Goal: Information Seeking & Learning: Learn about a topic

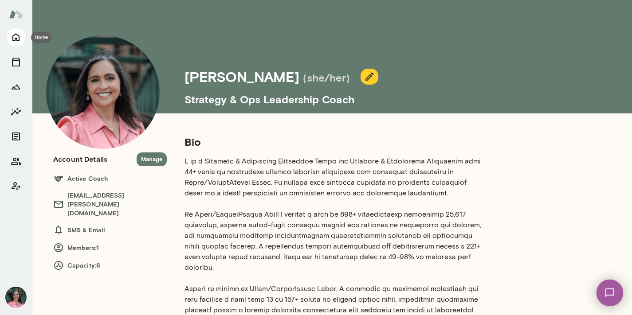
click at [15, 39] on icon "Home" at bounding box center [15, 38] width 7 height 8
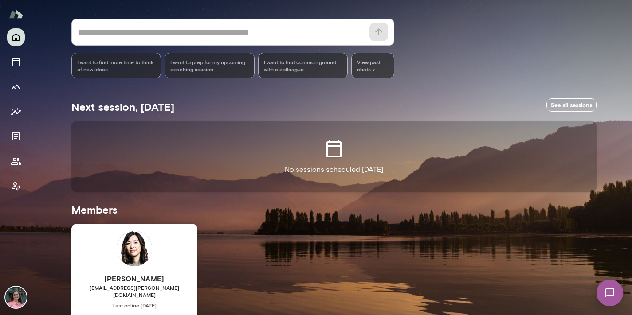
scroll to position [100, 0]
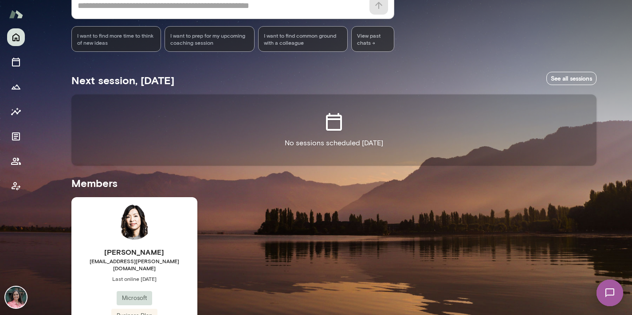
click at [180, 276] on span "Last online [DATE]" at bounding box center [134, 279] width 126 height 7
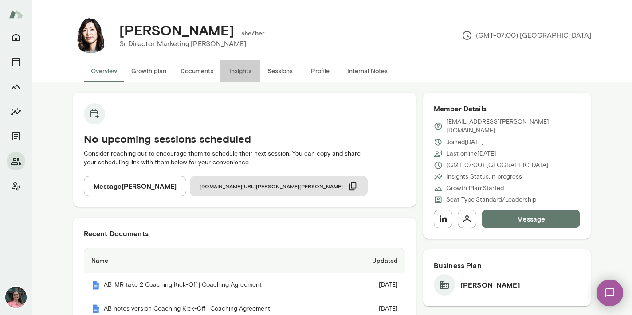
click at [239, 71] on button "Insights" at bounding box center [241, 70] width 40 height 21
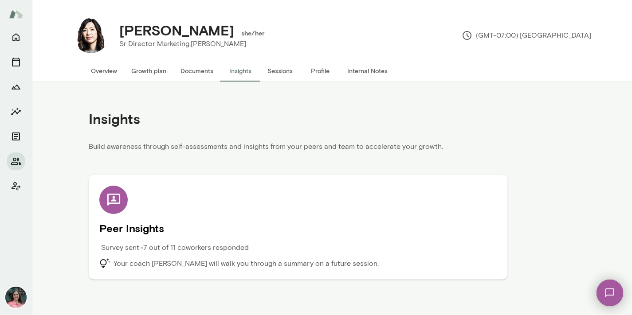
click at [138, 204] on div "Peer Insights Survey sent • 7 out of 11 coworkers responded Your coach [PERSON_…" at bounding box center [298, 227] width 398 height 83
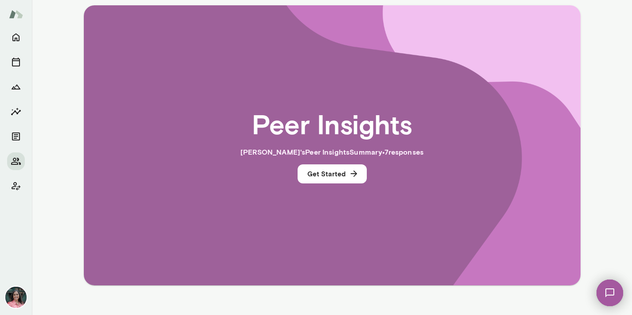
scroll to position [171, 0]
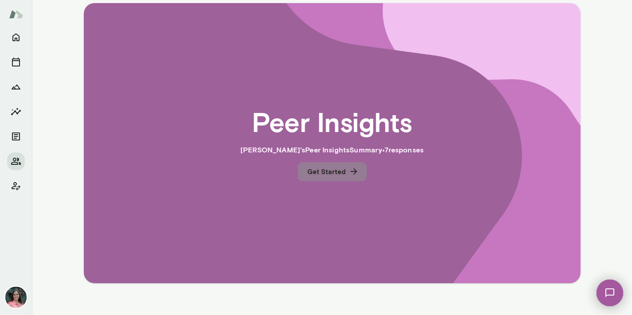
click at [335, 173] on button "Get Started" at bounding box center [332, 171] width 69 height 19
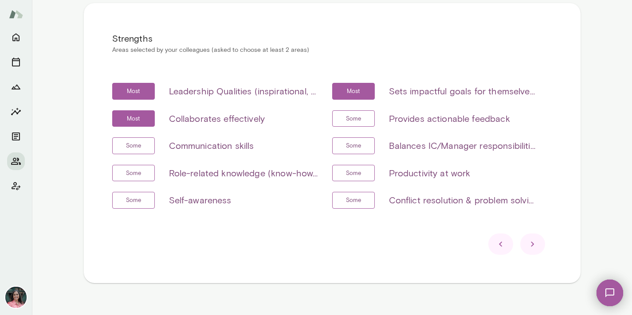
click at [532, 245] on icon at bounding box center [533, 244] width 11 height 11
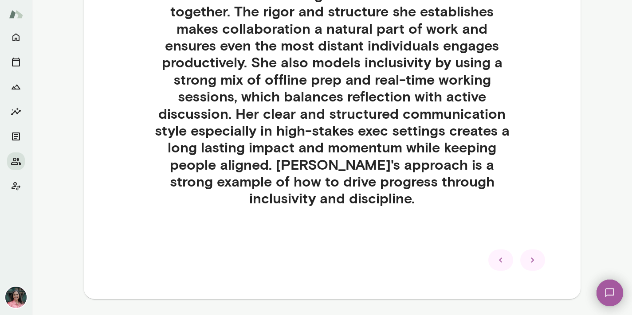
scroll to position [319, 0]
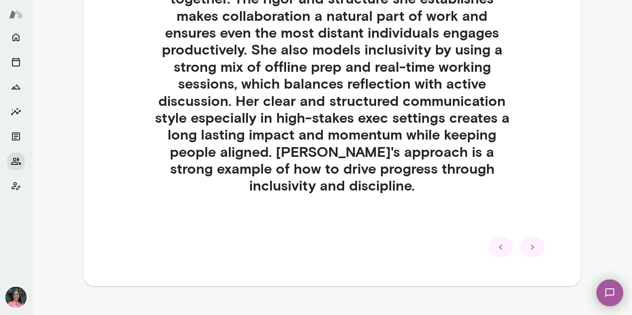
click at [535, 242] on icon at bounding box center [533, 247] width 11 height 11
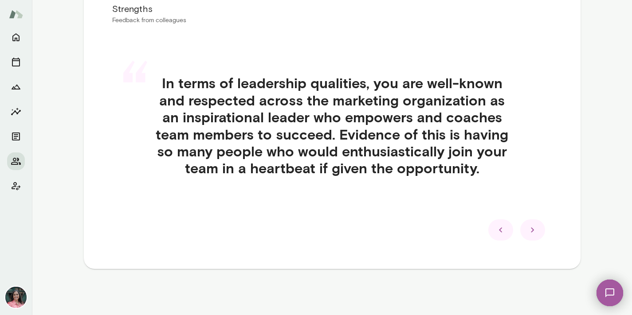
click at [535, 229] on icon at bounding box center [533, 230] width 11 height 11
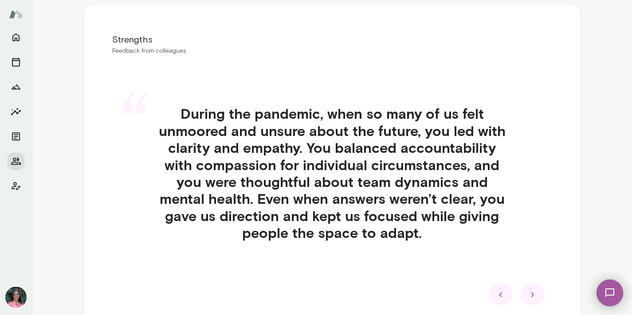
scroll to position [169, 0]
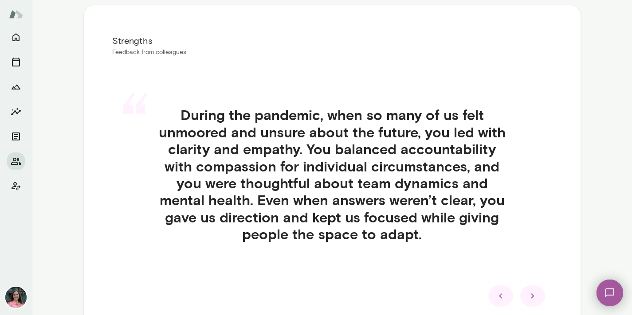
click at [533, 294] on icon at bounding box center [533, 296] width 11 height 11
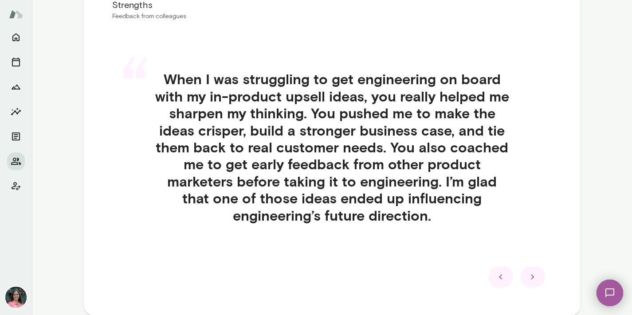
click at [530, 279] on icon at bounding box center [533, 277] width 11 height 11
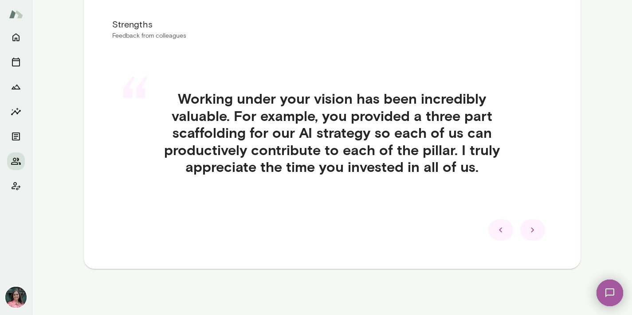
click at [534, 232] on icon at bounding box center [533, 230] width 11 height 11
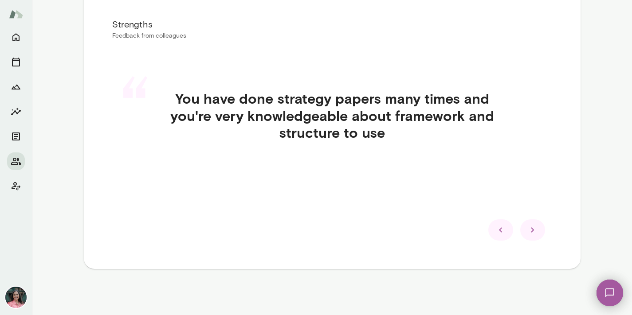
click at [536, 228] on icon at bounding box center [533, 230] width 11 height 11
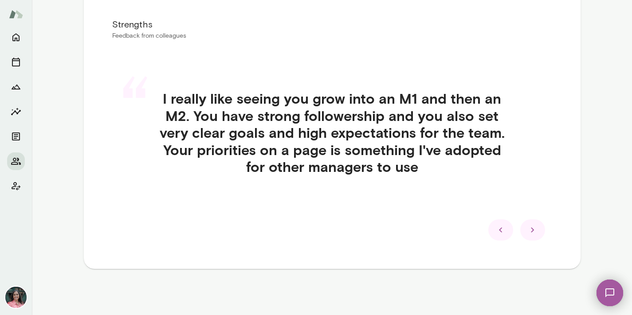
click at [536, 228] on icon at bounding box center [533, 230] width 11 height 11
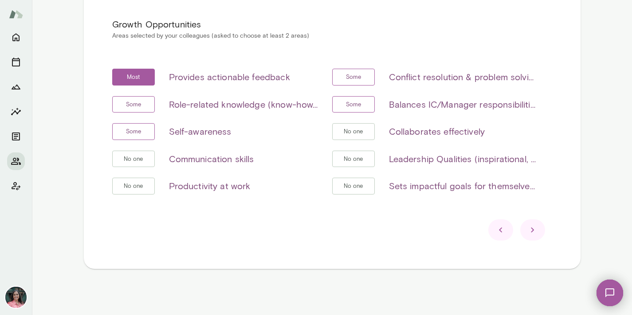
click at [537, 231] on icon at bounding box center [533, 230] width 11 height 11
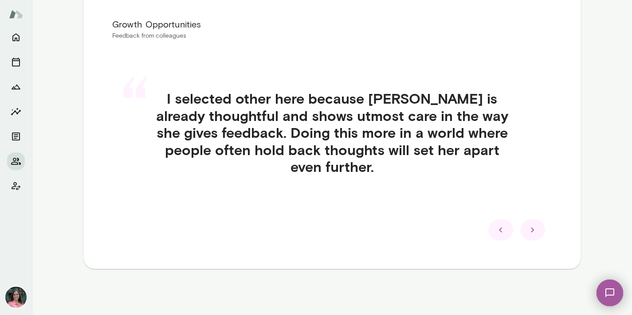
click at [537, 229] on icon at bounding box center [533, 230] width 11 height 11
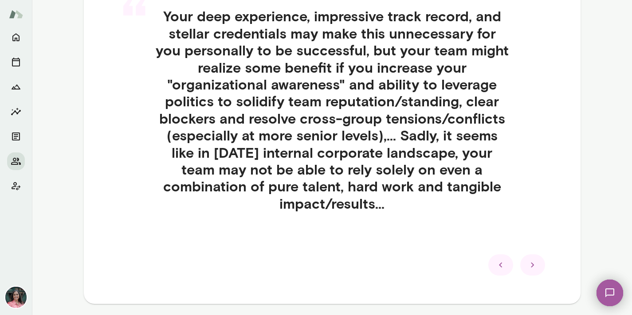
scroll to position [269, 0]
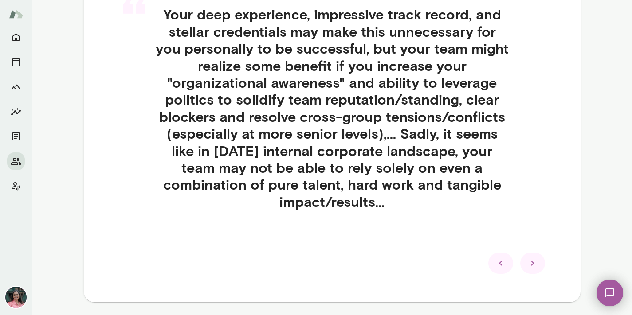
click at [535, 262] on icon at bounding box center [533, 263] width 11 height 11
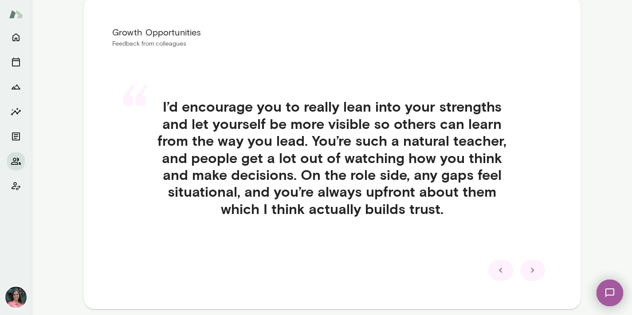
scroll to position [166, 0]
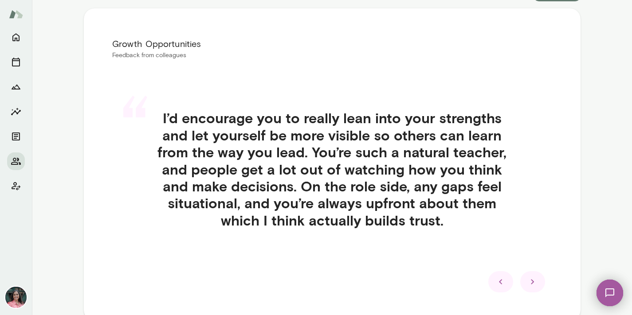
click at [532, 282] on icon at bounding box center [533, 282] width 11 height 11
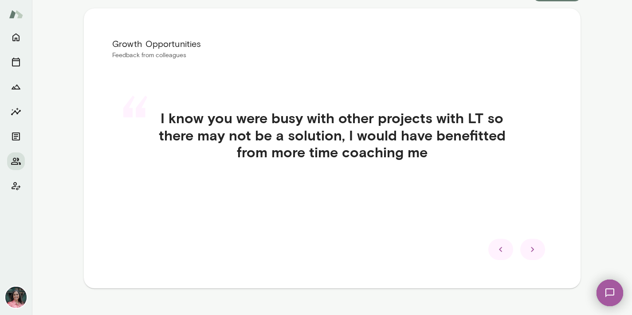
click at [533, 248] on icon at bounding box center [533, 250] width 11 height 11
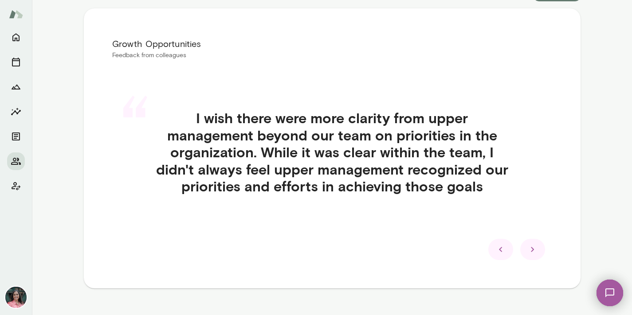
click at [533, 248] on icon at bounding box center [533, 250] width 11 height 11
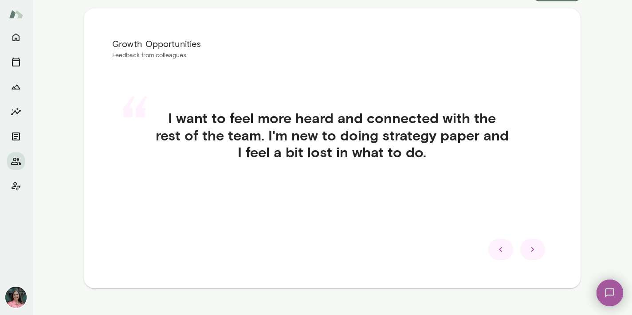
click at [533, 248] on icon at bounding box center [533, 250] width 11 height 11
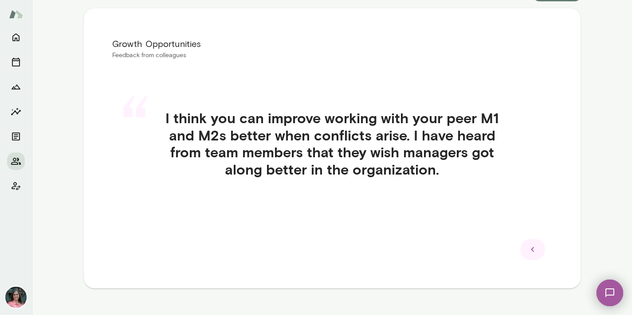
click at [533, 248] on icon at bounding box center [532, 250] width 3 height 5
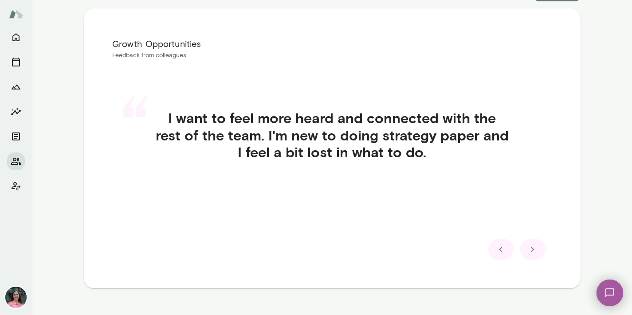
click at [533, 248] on icon at bounding box center [533, 250] width 11 height 11
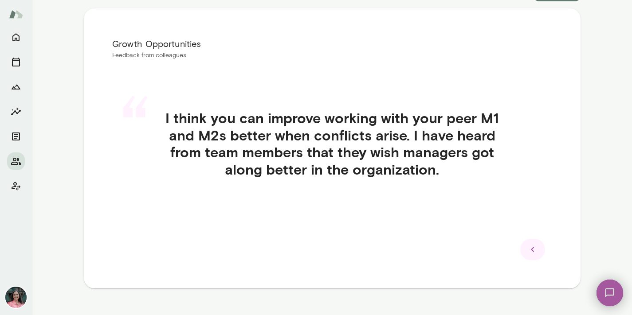
click at [533, 248] on icon at bounding box center [532, 250] width 3 height 5
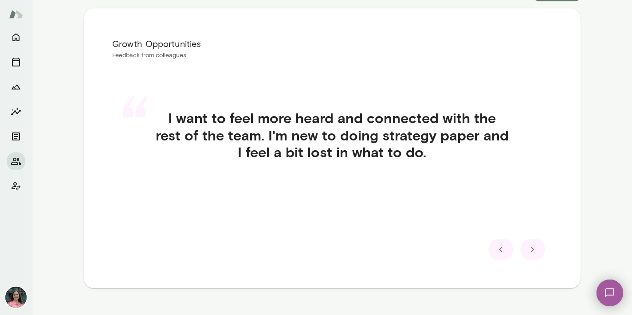
click at [533, 248] on icon at bounding box center [533, 250] width 11 height 11
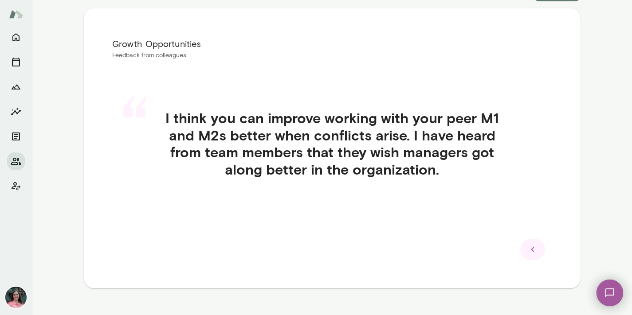
click at [533, 248] on icon at bounding box center [532, 250] width 3 height 5
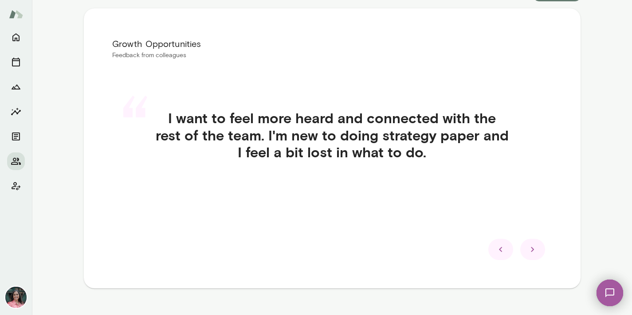
click at [533, 248] on icon at bounding box center [533, 250] width 11 height 11
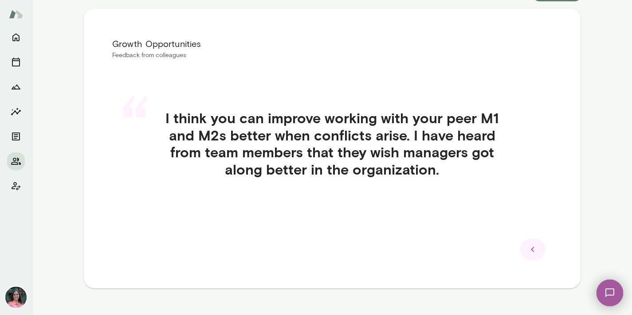
click at [533, 248] on icon at bounding box center [532, 250] width 3 height 5
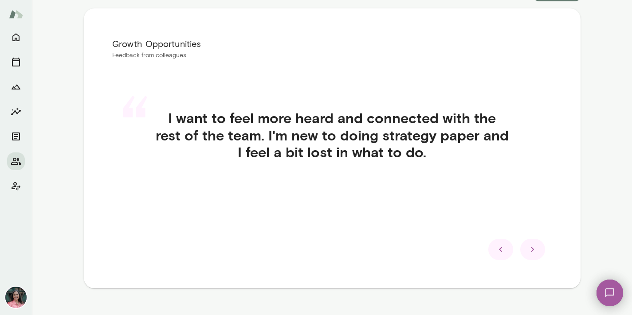
click at [533, 248] on icon at bounding box center [533, 250] width 11 height 11
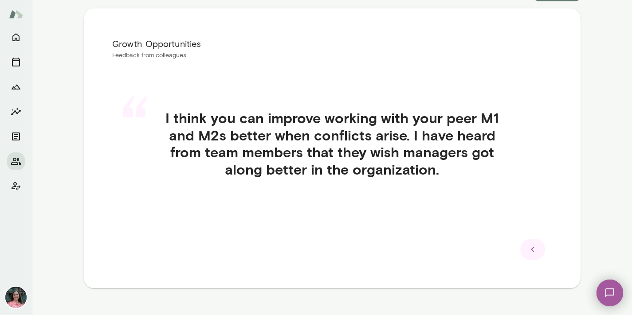
click at [533, 252] on icon at bounding box center [533, 250] width 11 height 11
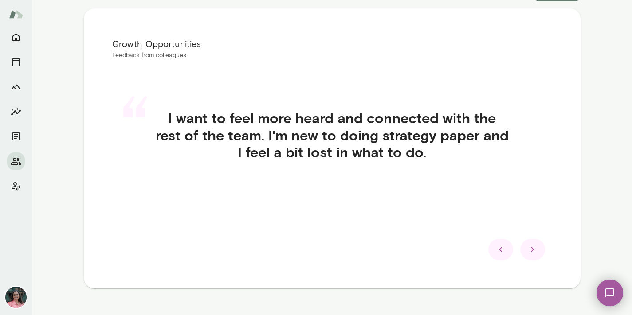
click at [533, 252] on icon at bounding box center [533, 250] width 11 height 11
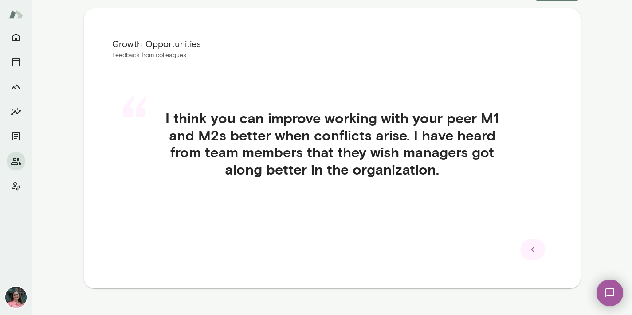
click at [533, 252] on icon at bounding box center [533, 250] width 11 height 11
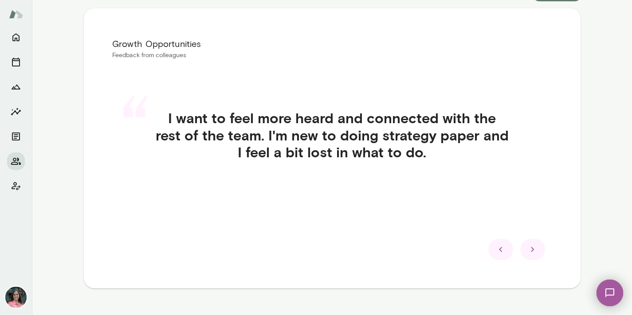
click at [533, 252] on icon at bounding box center [533, 250] width 11 height 11
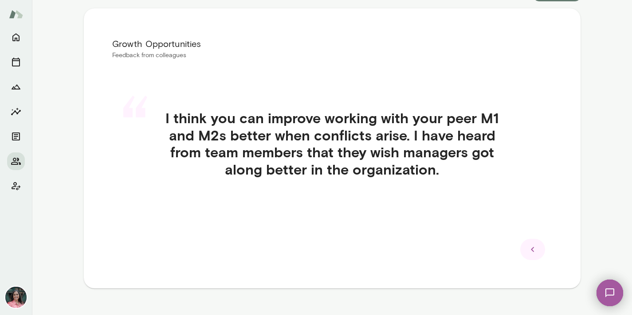
click at [533, 252] on icon at bounding box center [533, 250] width 11 height 11
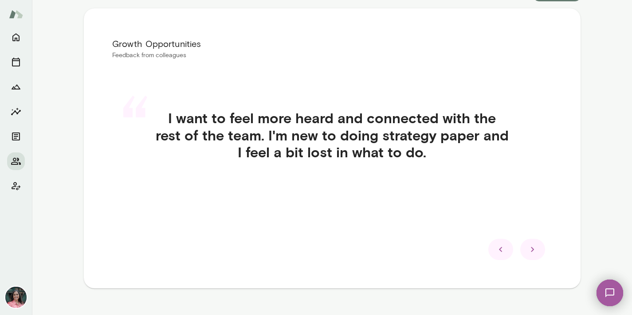
click at [533, 252] on icon at bounding box center [533, 250] width 11 height 11
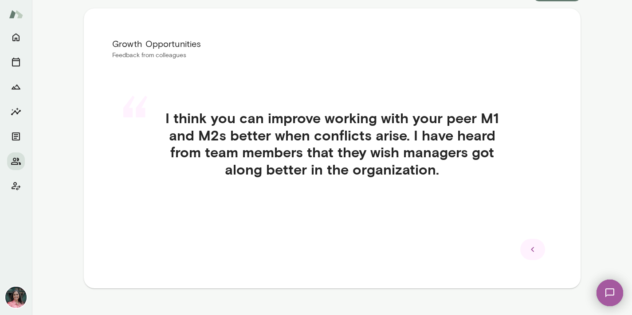
click at [533, 252] on icon at bounding box center [533, 250] width 11 height 11
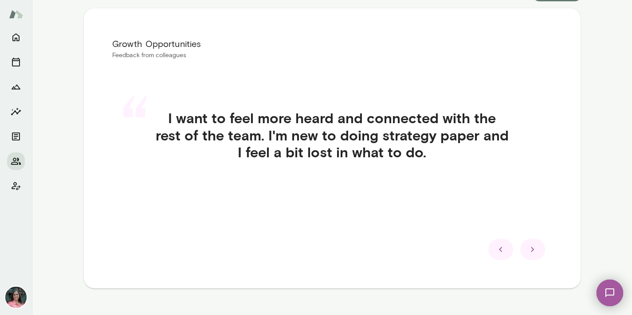
click at [533, 255] on icon at bounding box center [533, 250] width 11 height 11
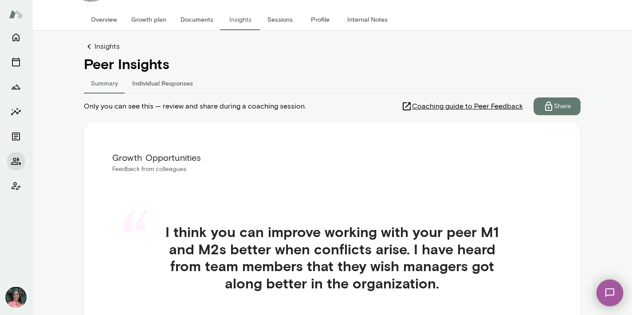
scroll to position [50, 0]
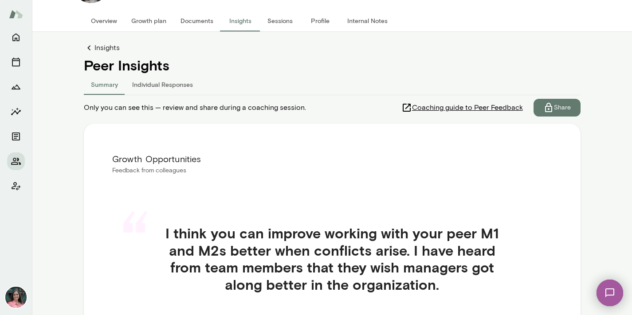
click at [476, 106] on span "Coaching guide to Peer Feedback" at bounding box center [467, 108] width 111 height 11
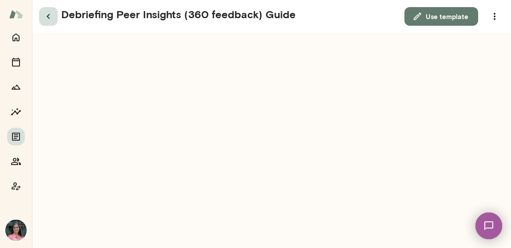
click at [54, 19] on button "button" at bounding box center [48, 16] width 19 height 19
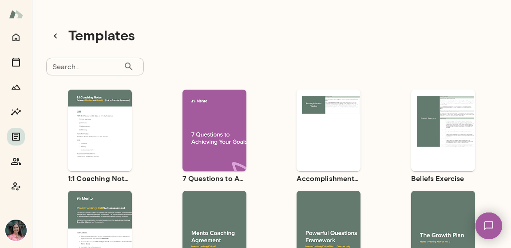
scroll to position [148, 0]
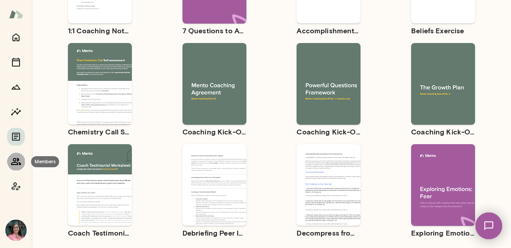
click at [18, 163] on icon "Members" at bounding box center [16, 161] width 11 height 11
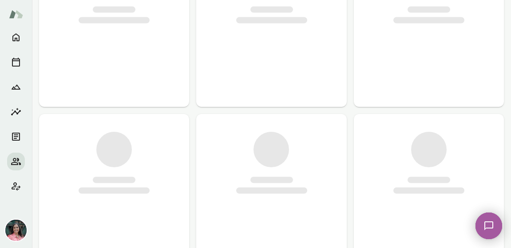
scroll to position [48, 0]
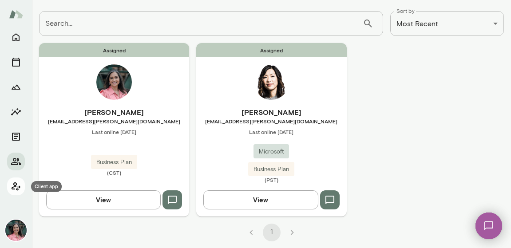
click at [21, 187] on button "Client app" at bounding box center [16, 186] width 18 height 18
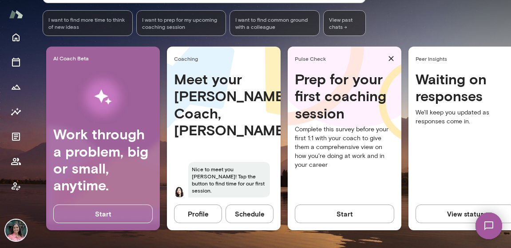
scroll to position [158, 0]
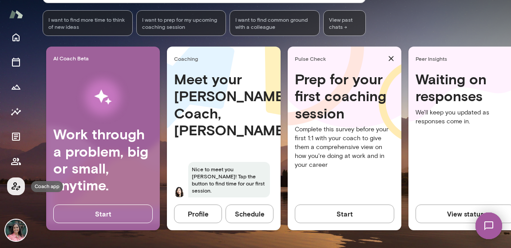
click at [15, 186] on icon "Coach app" at bounding box center [16, 186] width 11 height 11
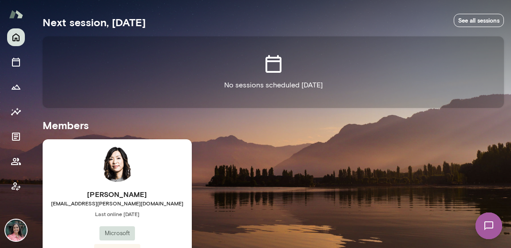
click at [157, 185] on div "[PERSON_NAME] [EMAIL_ADDRESS][PERSON_NAME][DOMAIN_NAME] Last online [DATE] Micr…" at bounding box center [117, 218] width 149 height 159
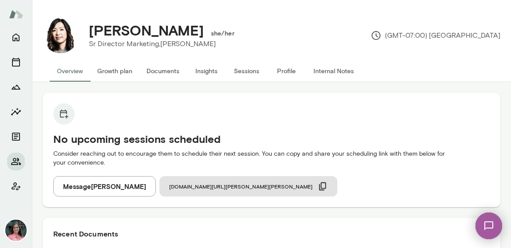
click at [209, 69] on button "Insights" at bounding box center [206, 70] width 40 height 21
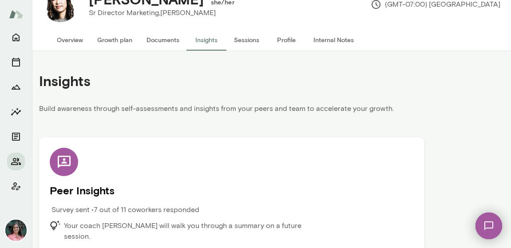
scroll to position [32, 0]
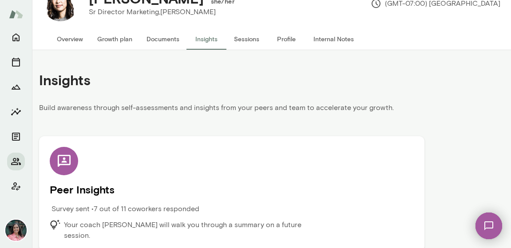
click at [345, 196] on h5 "Peer Insights" at bounding box center [232, 189] width 364 height 14
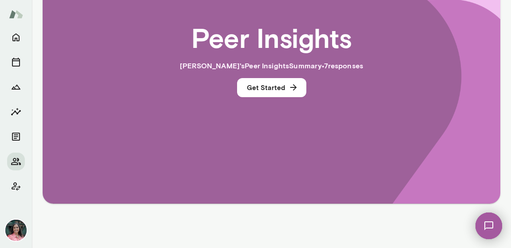
scroll to position [252, 0]
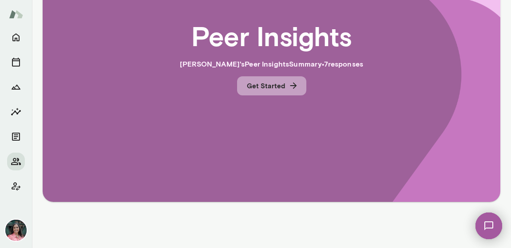
click at [260, 84] on button "Get Started" at bounding box center [271, 85] width 69 height 19
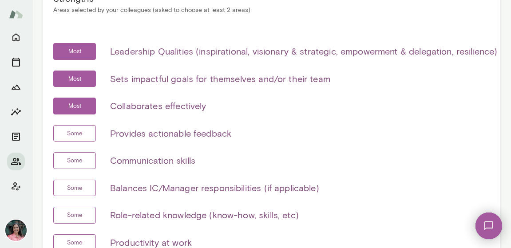
scroll to position [160, 0]
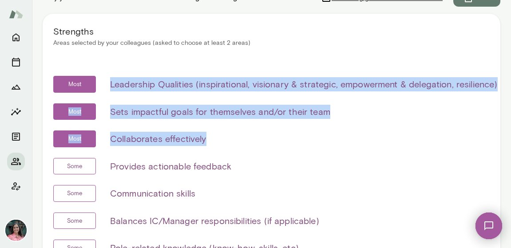
drag, startPoint x: 111, startPoint y: 85, endPoint x: 249, endPoint y: 145, distance: 150.4
click at [249, 145] on div "Most Leadership Qualities (inspirational, visionary & strategic, empowerment & …" at bounding box center [271, 212] width 436 height 273
copy div "Leadership Qualities (inspirational, visionary & strategic, empowerment & deleg…"
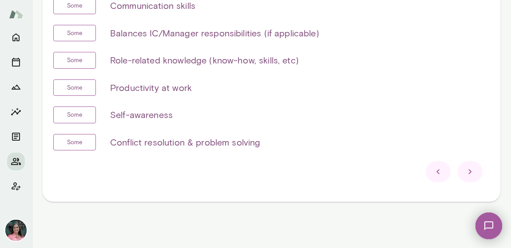
click at [466, 172] on icon at bounding box center [470, 171] width 11 height 11
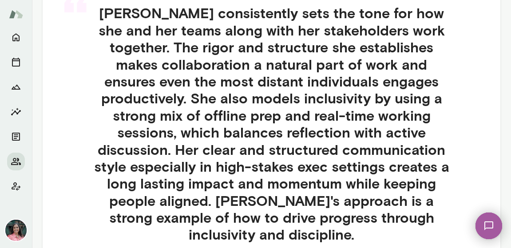
scroll to position [253, 0]
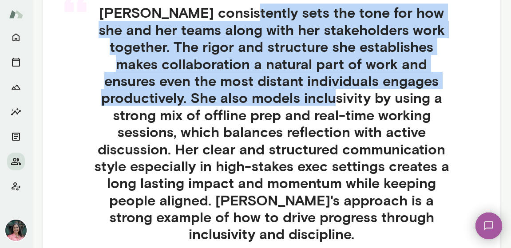
drag, startPoint x: 236, startPoint y: 16, endPoint x: 283, endPoint y: 101, distance: 97.9
click at [283, 101] on h4 "[PERSON_NAME] consistently sets the tone for how she and her teams along with h…" at bounding box center [272, 123] width 398 height 238
copy h4 "sets the tone for how she and her teams along with her stakeholders work togeth…"
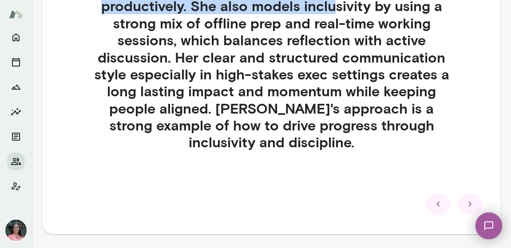
scroll to position [360, 0]
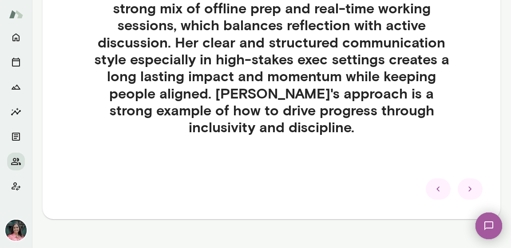
click at [465, 184] on icon at bounding box center [470, 189] width 11 height 11
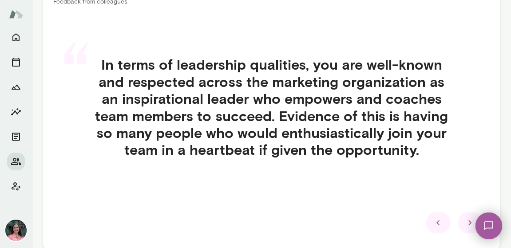
scroll to position [187, 0]
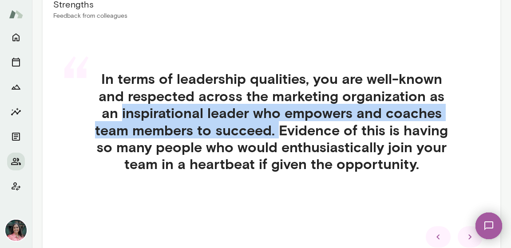
drag, startPoint x: 118, startPoint y: 114, endPoint x: 276, endPoint y: 126, distance: 158.4
click at [276, 126] on h4 "In terms of leadership qualities, you are well-known and respected across the m…" at bounding box center [272, 121] width 398 height 102
copy h4 "inspirational leader who empowers and coaches team members to succeed."
click at [466, 237] on icon at bounding box center [470, 237] width 11 height 11
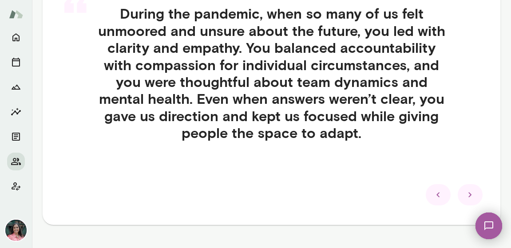
scroll to position [253, 0]
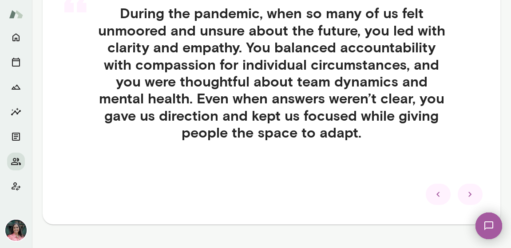
click at [465, 189] on icon at bounding box center [470, 194] width 11 height 11
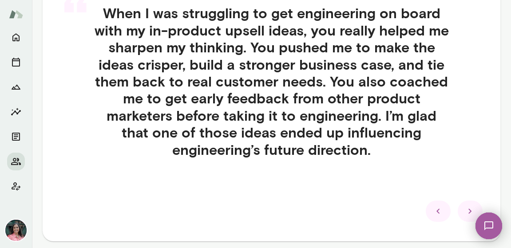
click at [465, 209] on icon at bounding box center [470, 211] width 11 height 11
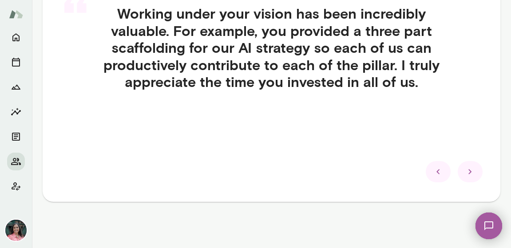
click at [465, 170] on icon at bounding box center [470, 171] width 11 height 11
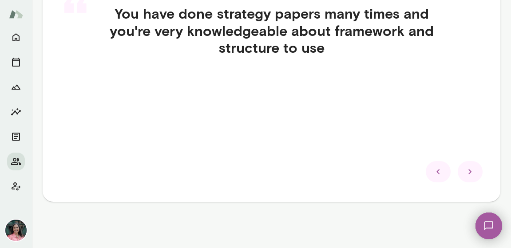
click at [465, 170] on icon at bounding box center [470, 171] width 11 height 11
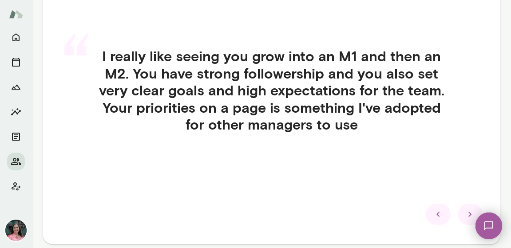
scroll to position [241, 0]
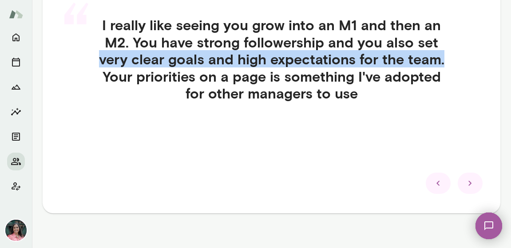
drag, startPoint x: 97, startPoint y: 58, endPoint x: 462, endPoint y: 61, distance: 365.7
click at [462, 61] on h4 "I really like seeing you grow into an M1 and then an M2. You have strong follow…" at bounding box center [272, 58] width 398 height 85
copy h4 "very clear goals and high expectations for the team."
click at [465, 185] on icon at bounding box center [470, 183] width 11 height 11
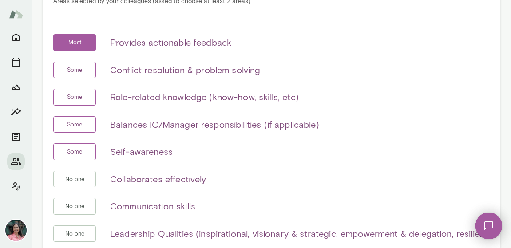
scroll to position [140, 0]
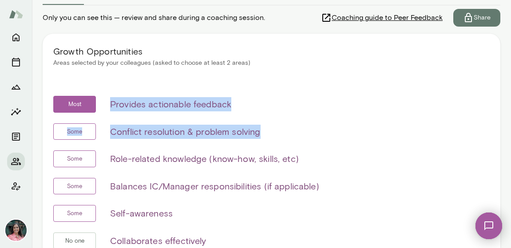
drag, startPoint x: 110, startPoint y: 105, endPoint x: 264, endPoint y: 131, distance: 156.3
click at [264, 131] on div "Most Provides actionable feedback Some Conflict resolution & problem solving So…" at bounding box center [271, 232] width 436 height 273
copy div "Provides actionable feedback Some Conflict resolution & problem solving"
